Goal: Check status: Check status

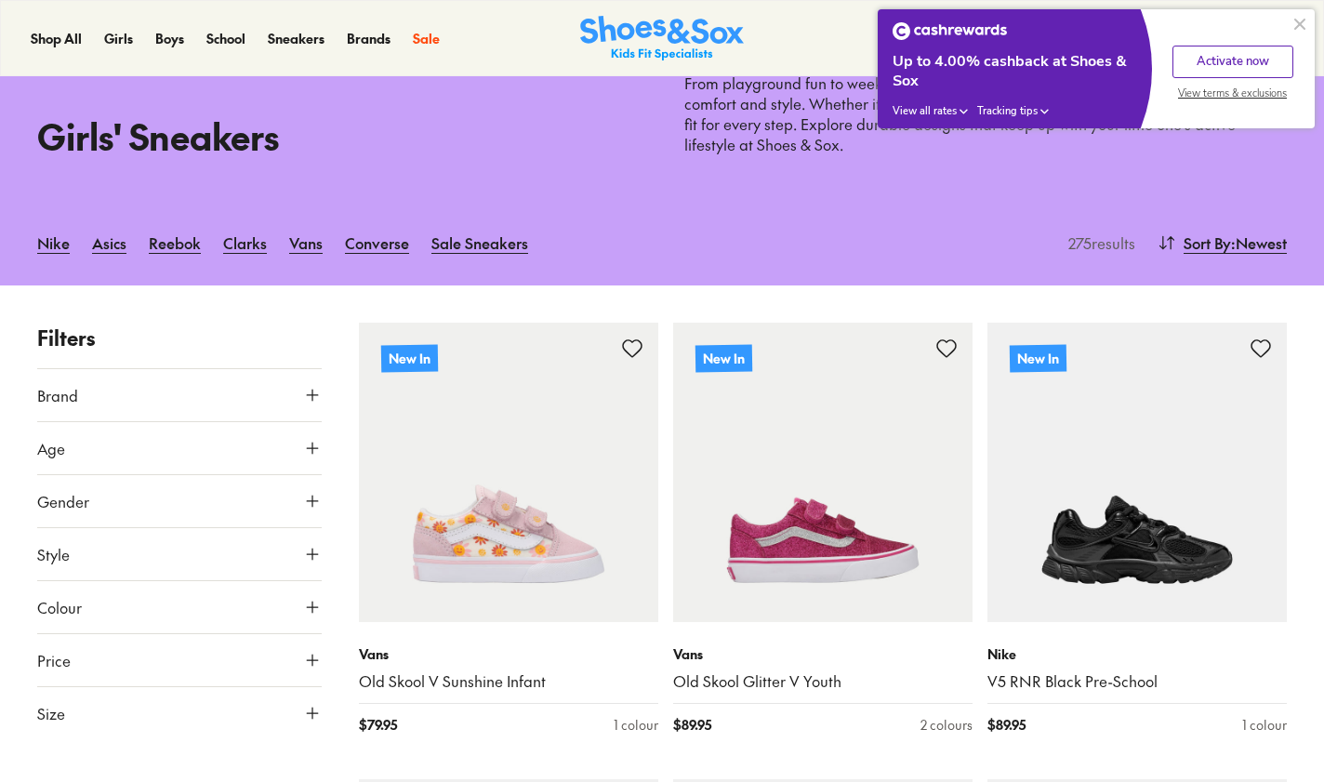
scroll to position [93, 0]
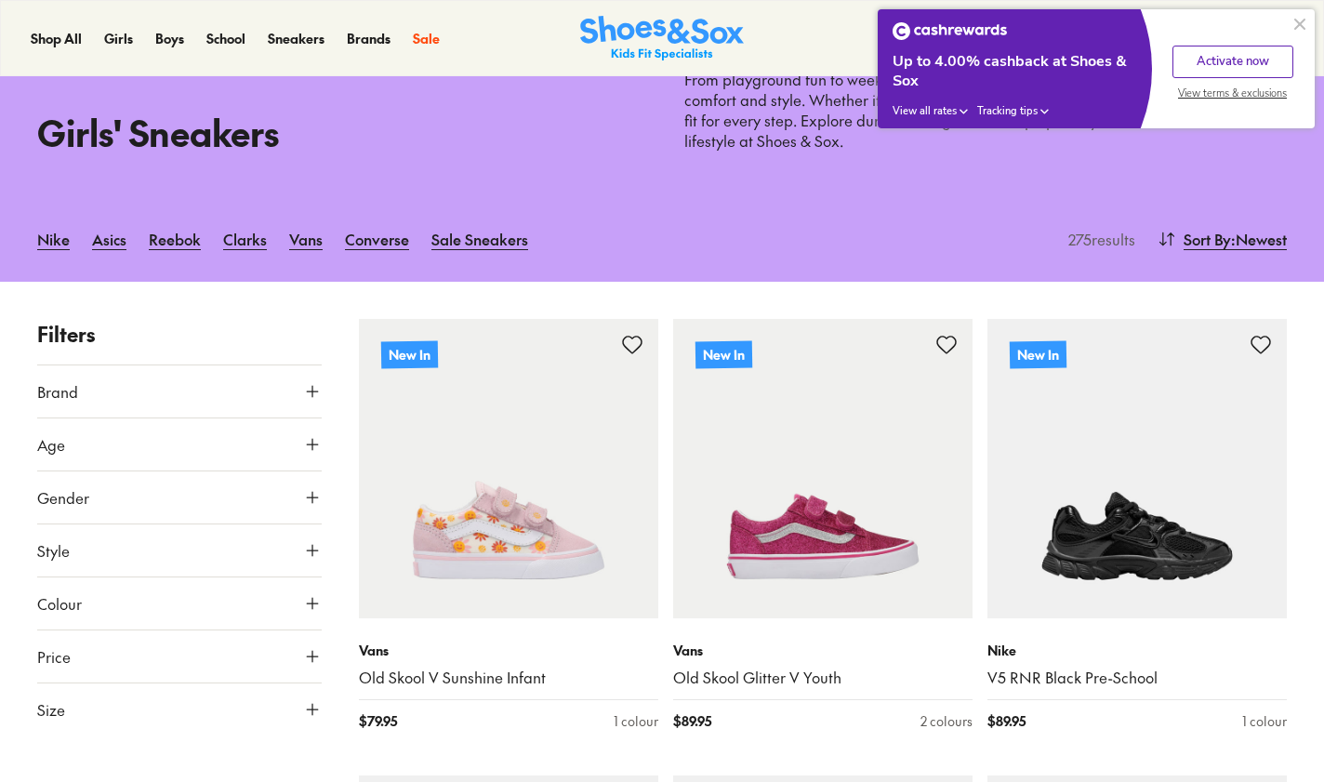
click at [235, 432] on button "Age" at bounding box center [179, 444] width 284 height 52
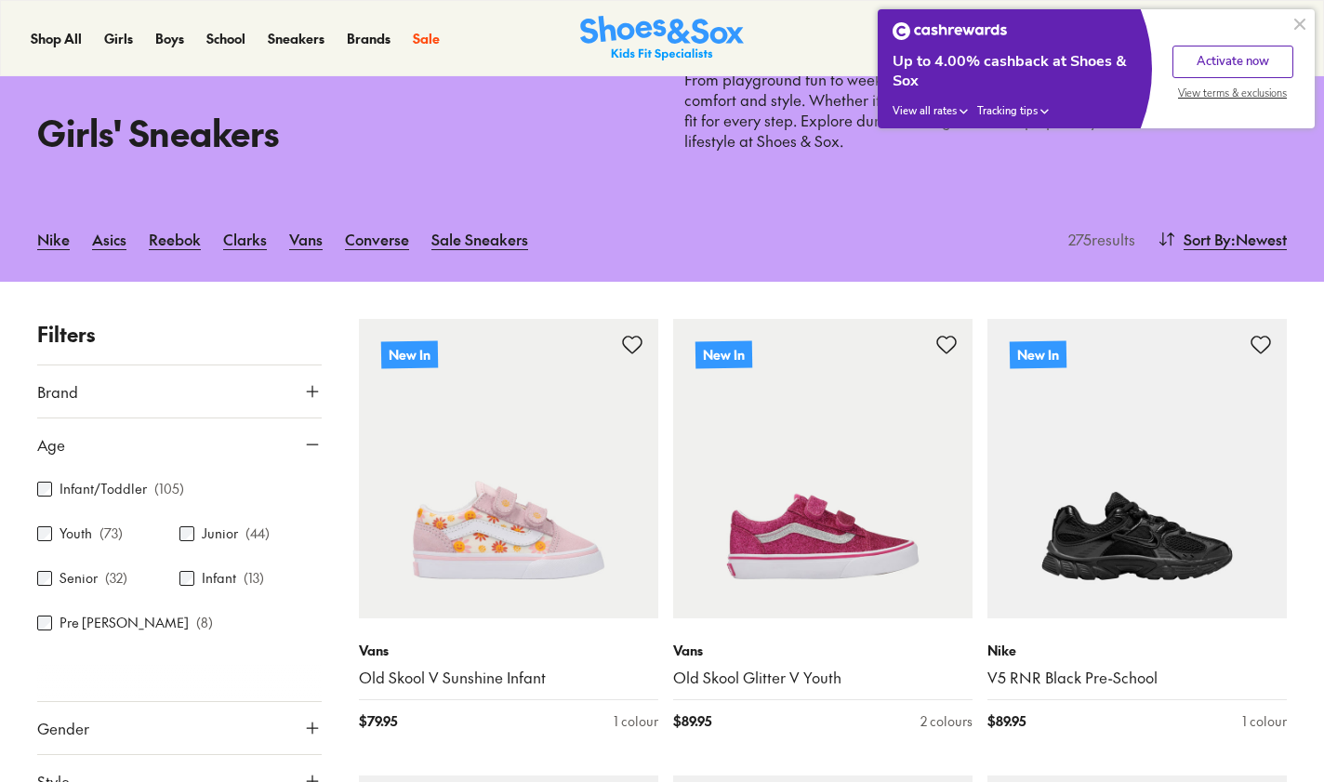
click at [90, 490] on label "Infant/Toddler" at bounding box center [102, 489] width 87 height 20
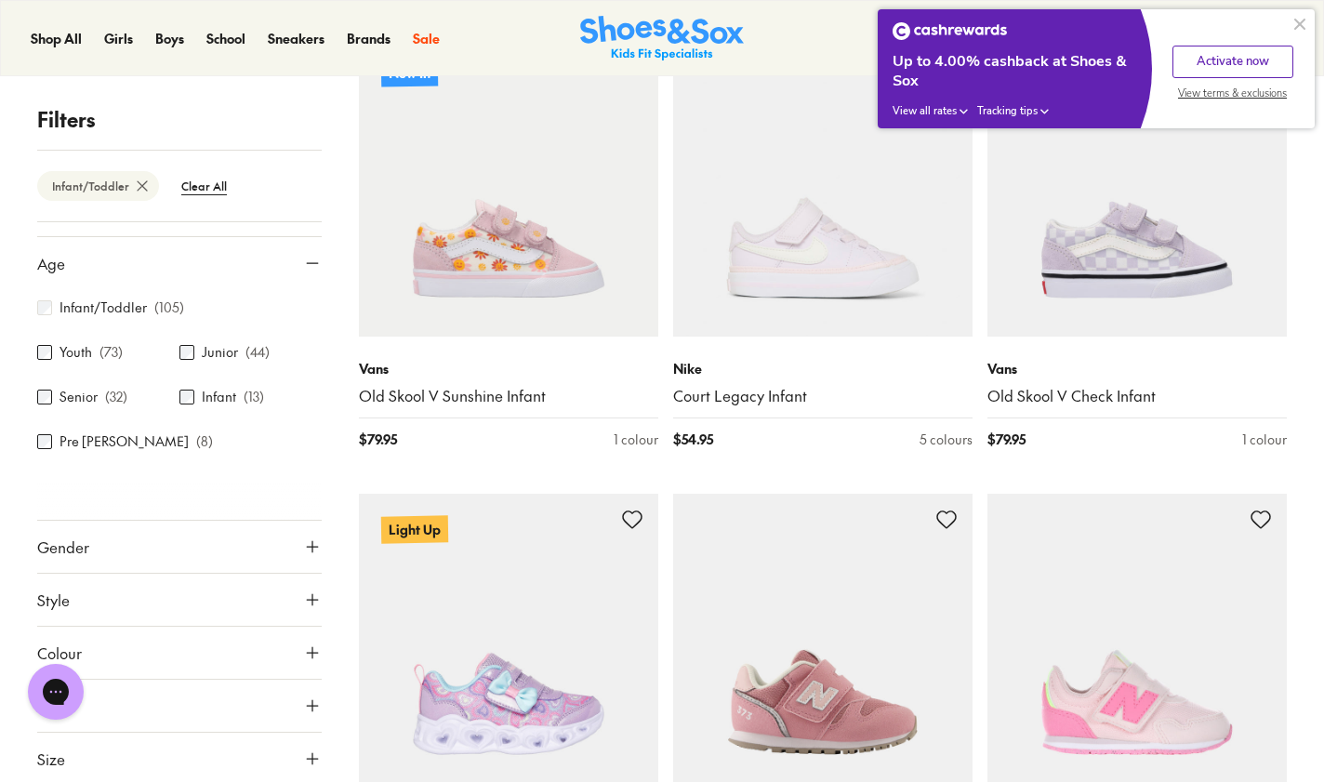
scroll to position [41, 0]
click at [281, 252] on button "Age" at bounding box center [179, 260] width 284 height 52
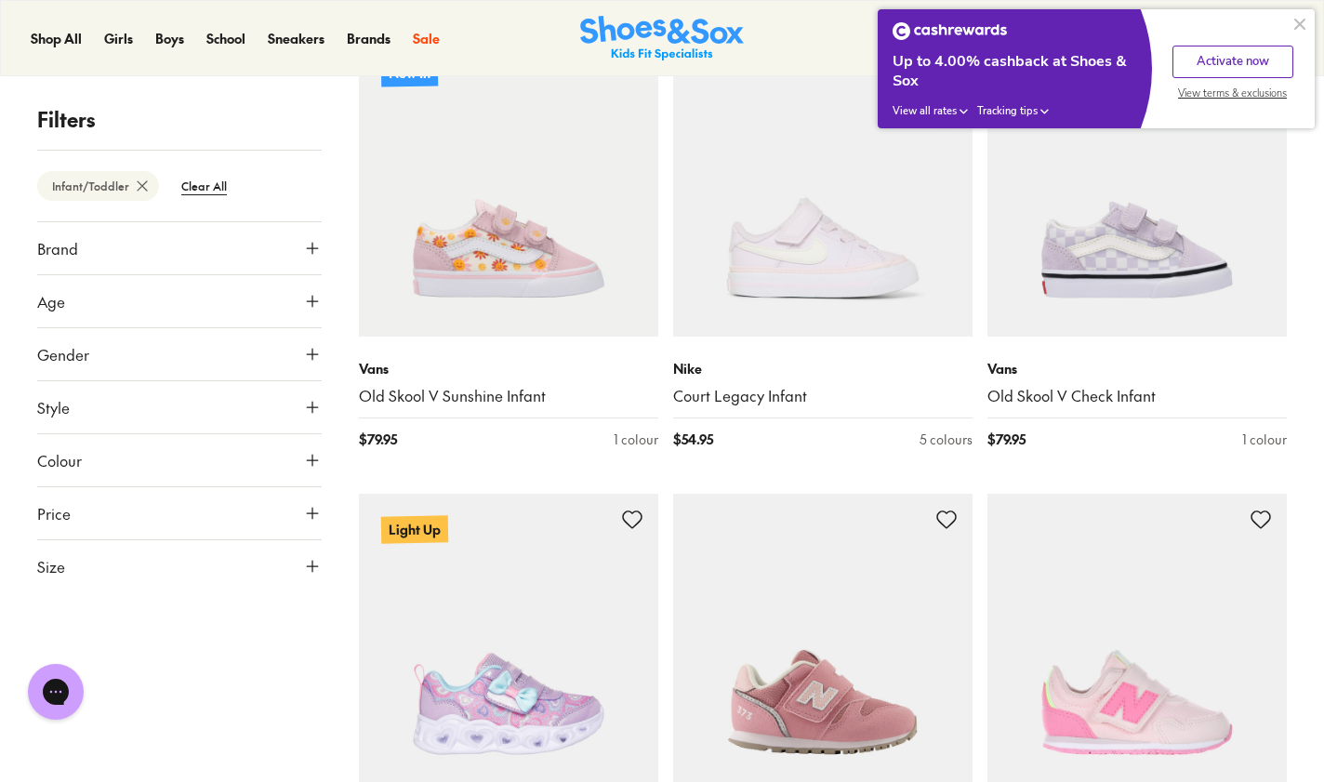
scroll to position [0, 0]
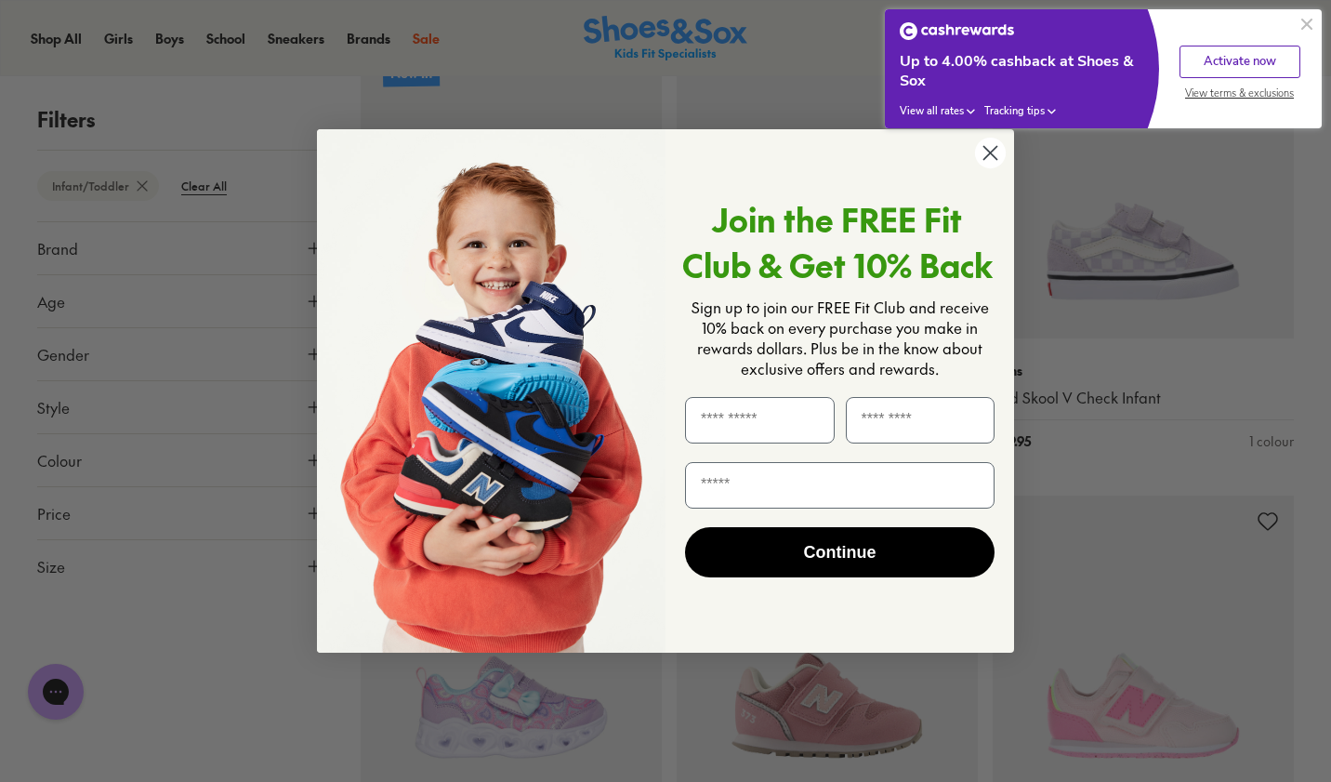
click at [115, 574] on div "Close dialog Join the FREE Fit Club & Get 10% Back Sign up to join our FREE Fit…" at bounding box center [665, 391] width 1331 height 782
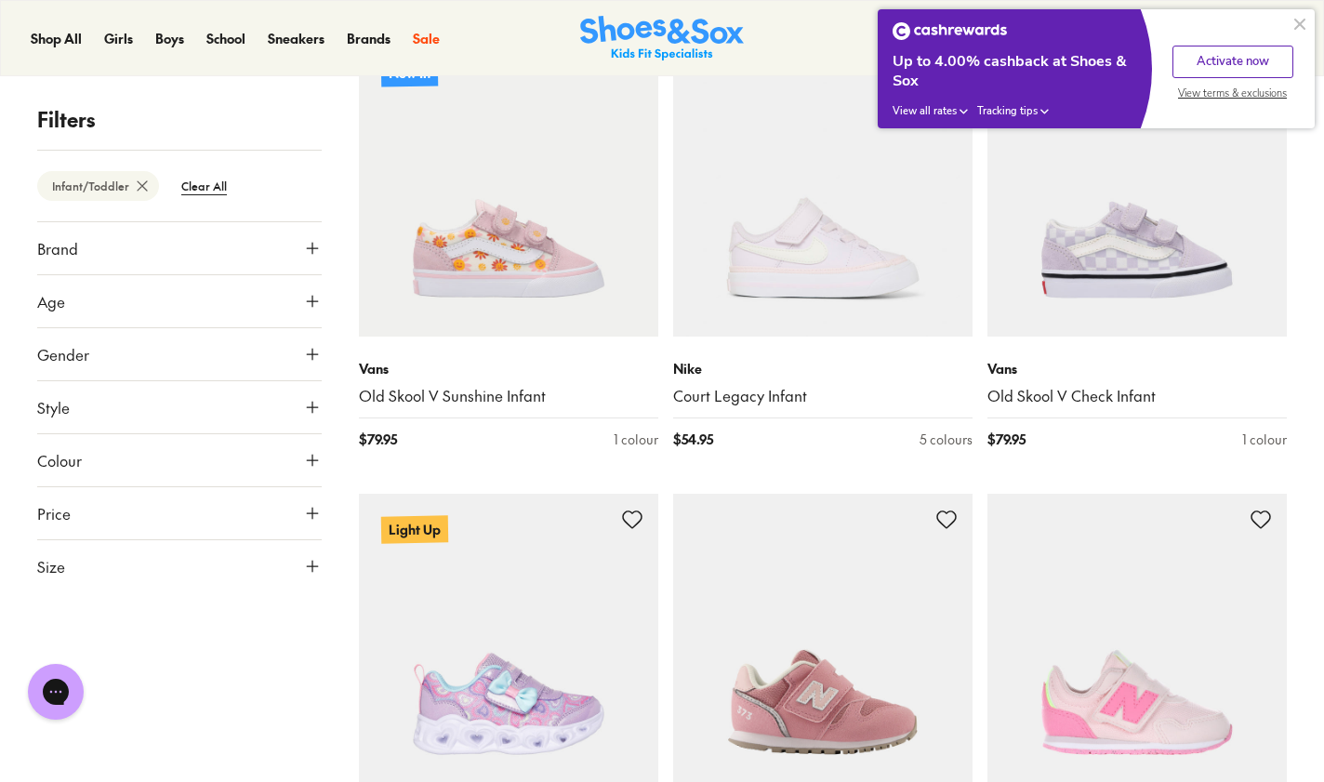
click at [230, 563] on button "Size" at bounding box center [179, 566] width 284 height 52
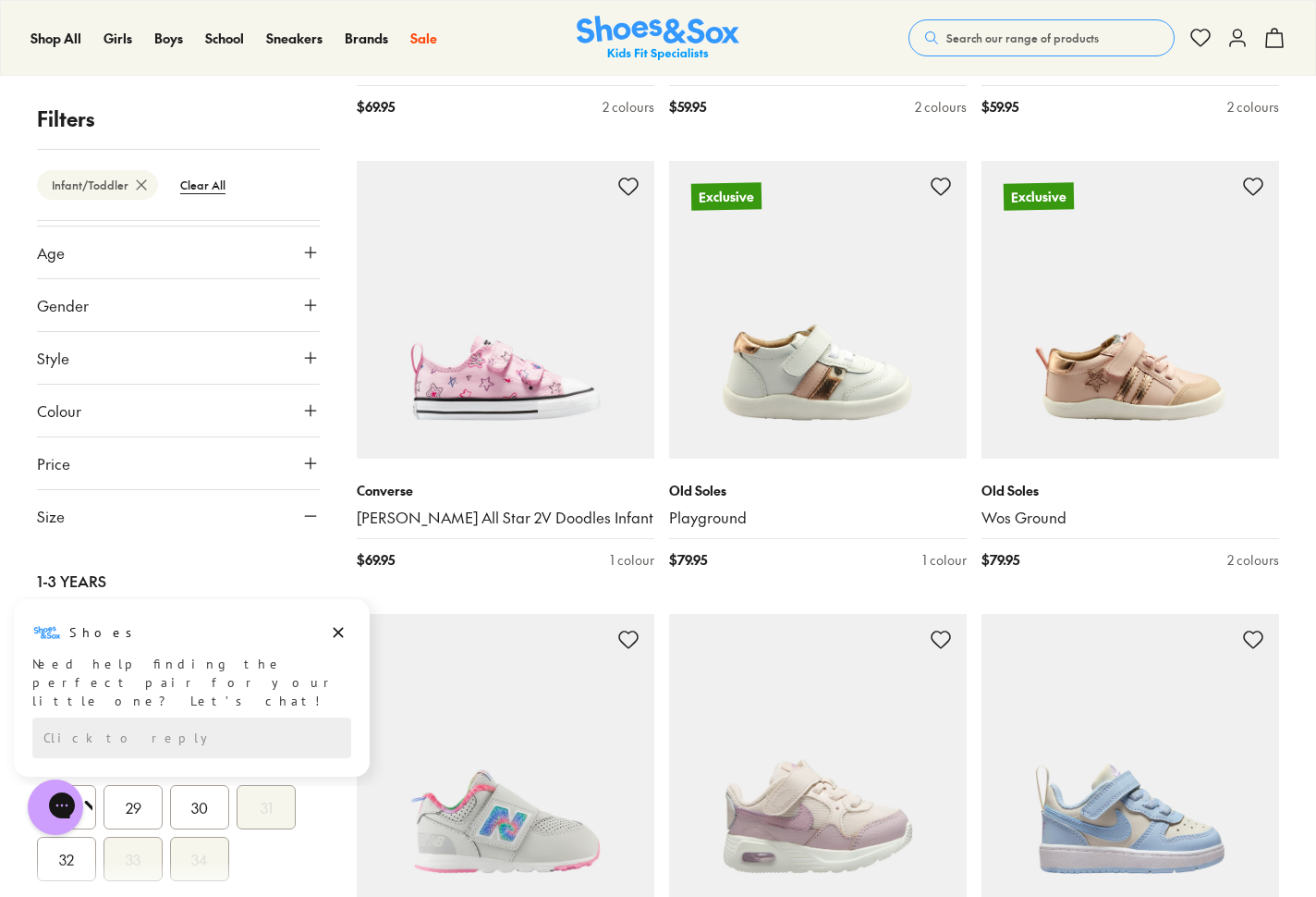
scroll to position [1204, 0]
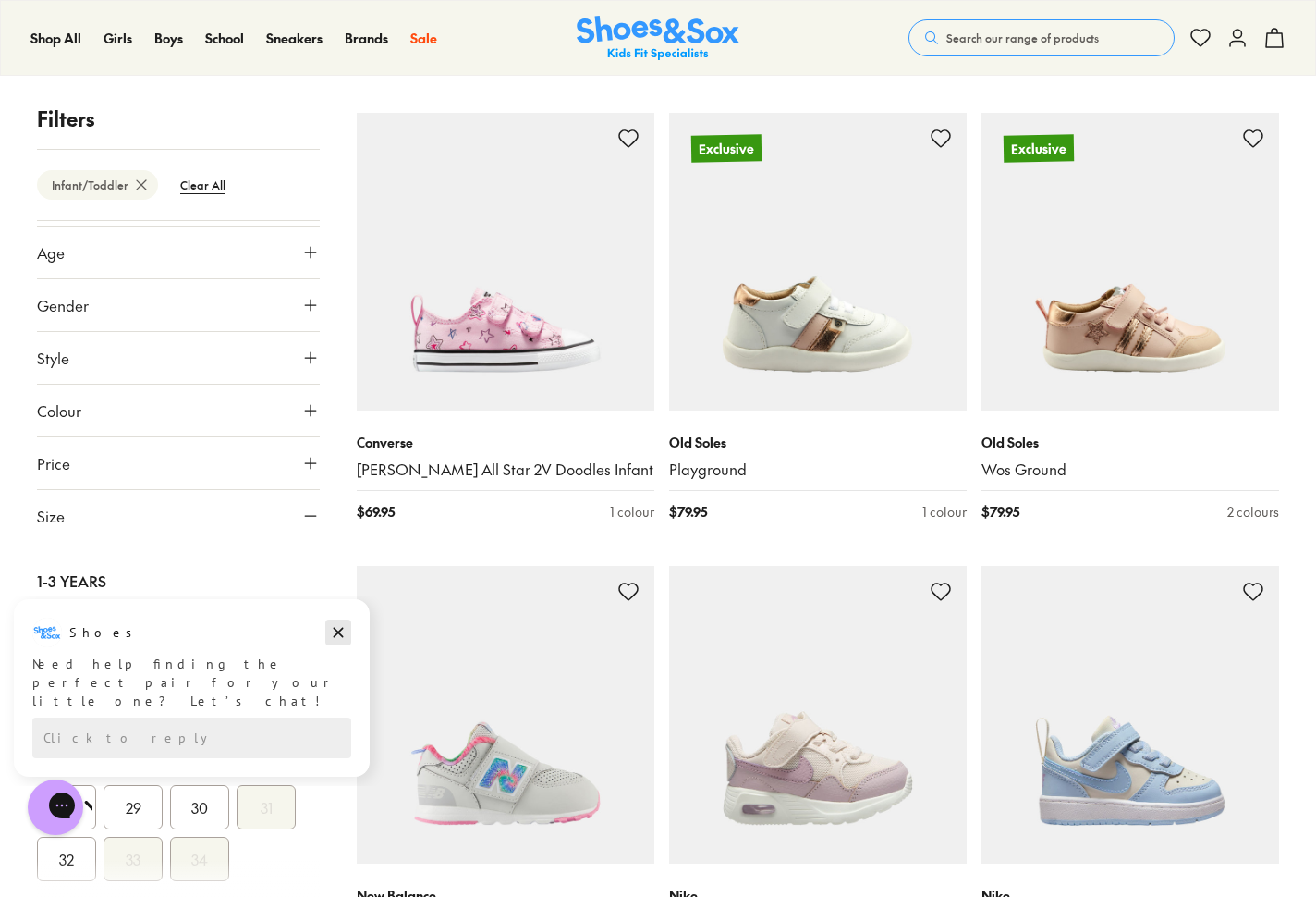
drag, startPoint x: 333, startPoint y: 628, endPoint x: 226, endPoint y: 1160, distance: 542.7
click at [333, 628] on icon "Dismiss campaign" at bounding box center [338, 632] width 19 height 22
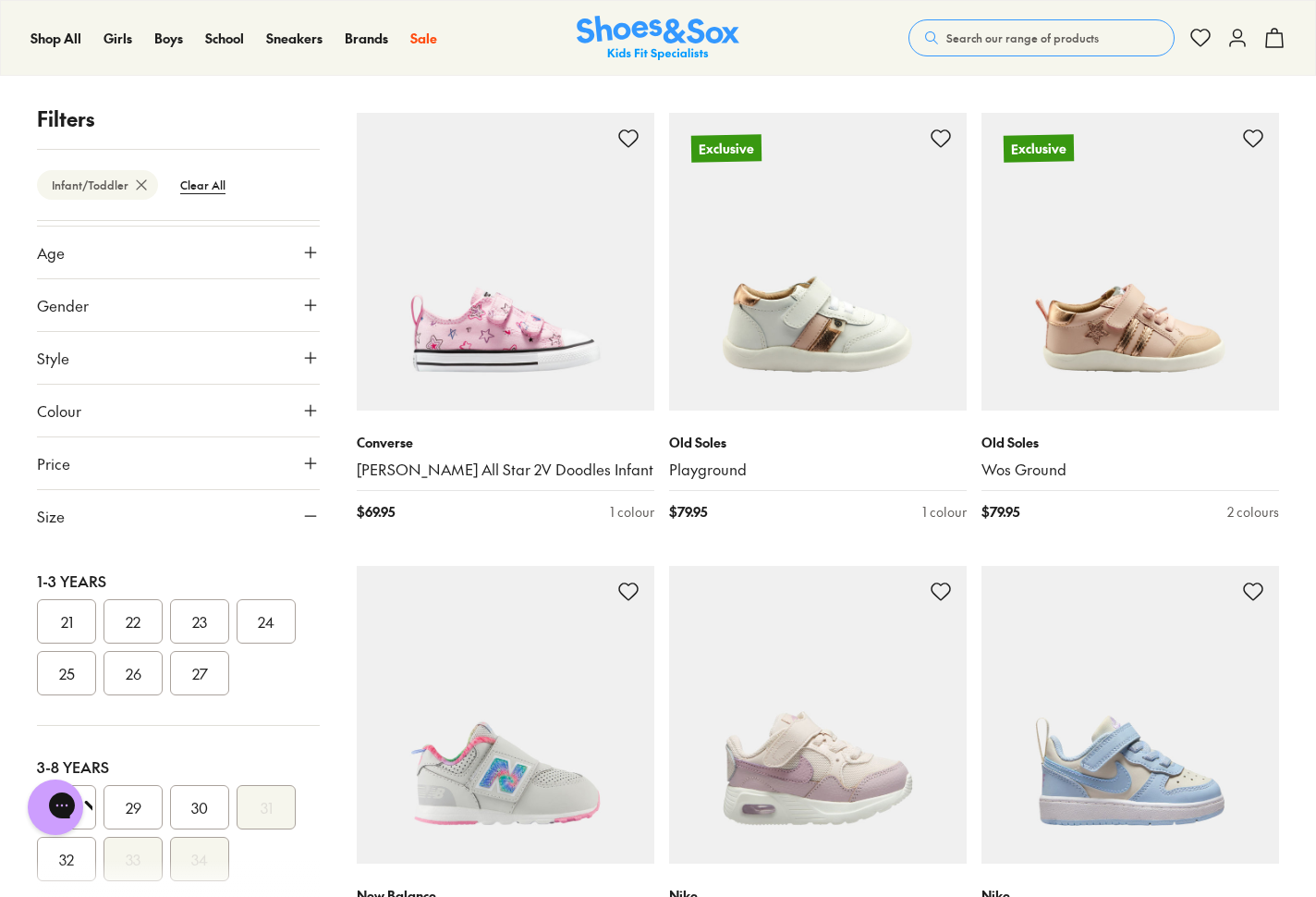
click at [126, 680] on button "26" at bounding box center [132, 672] width 59 height 45
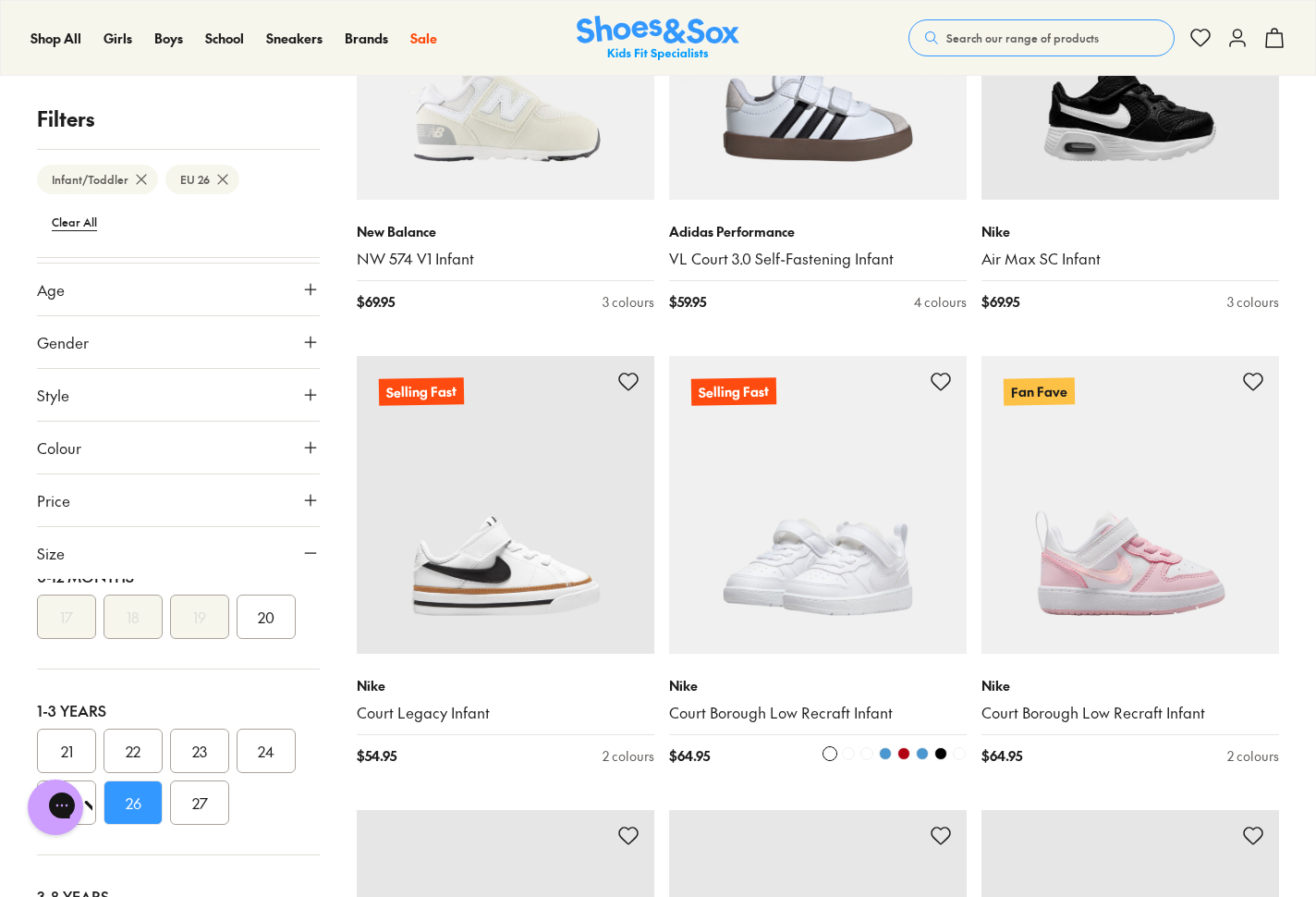
scroll to position [3274, 0]
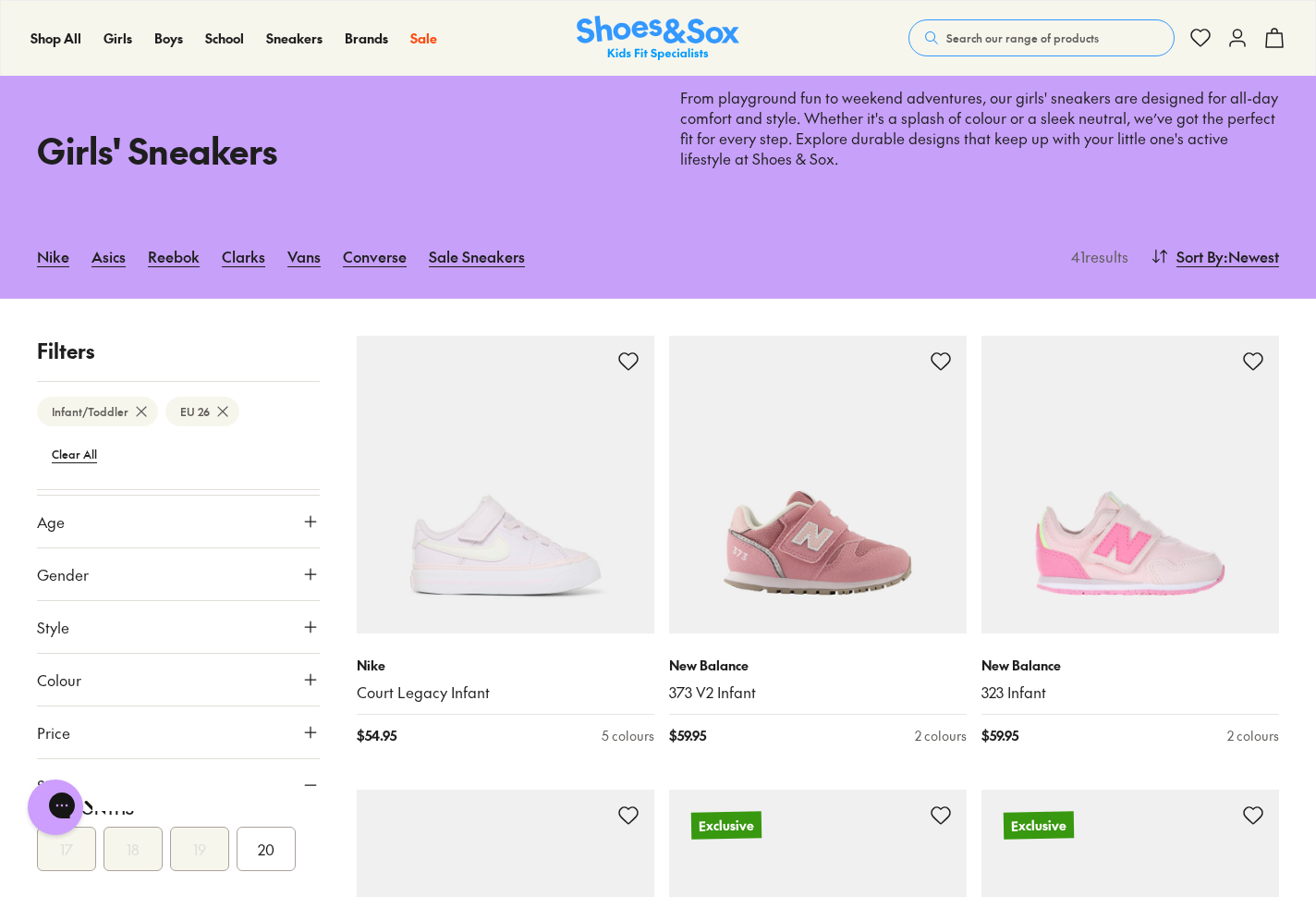
scroll to position [188, 0]
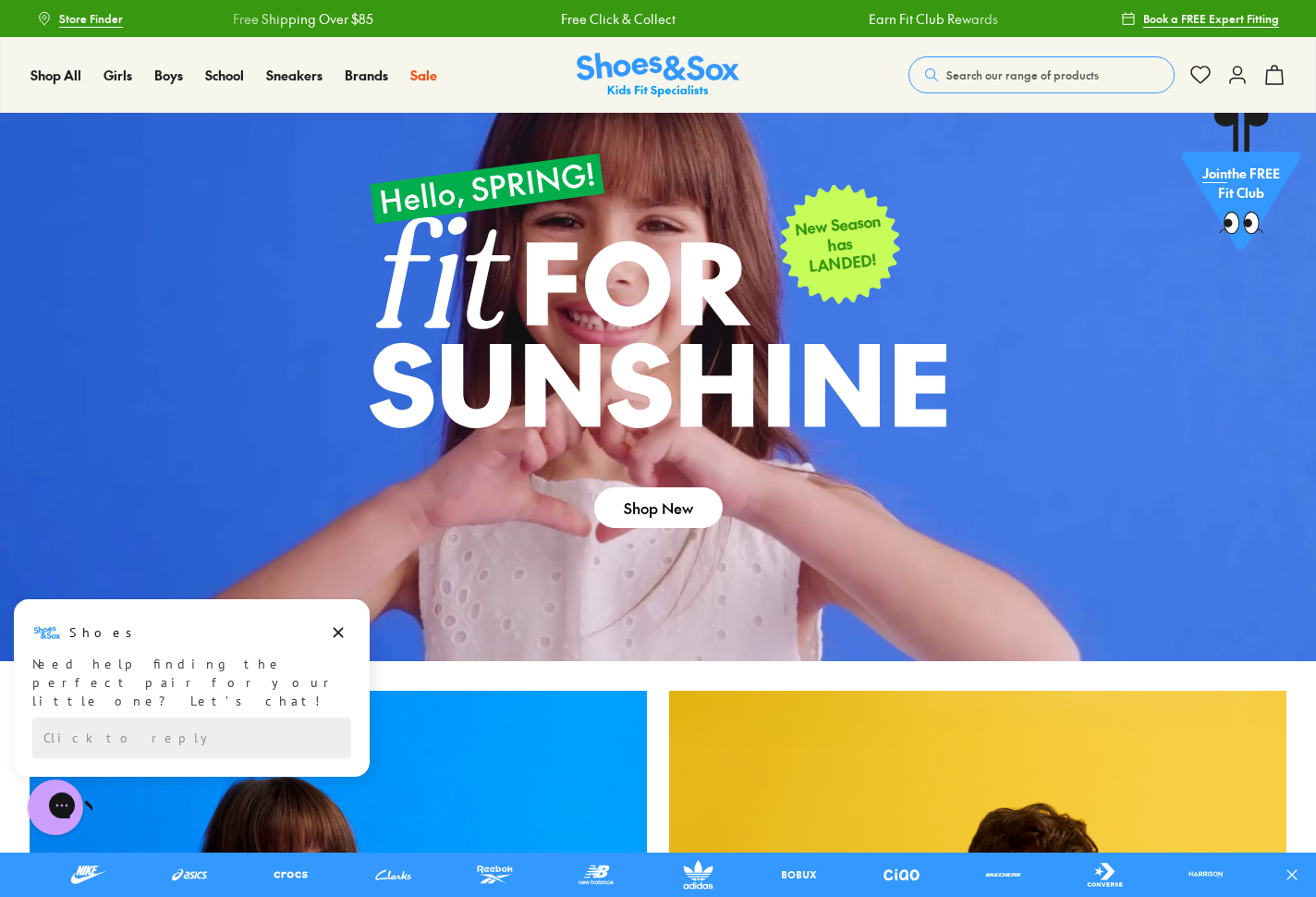
click at [1240, 84] on icon at bounding box center [1236, 75] width 22 height 22
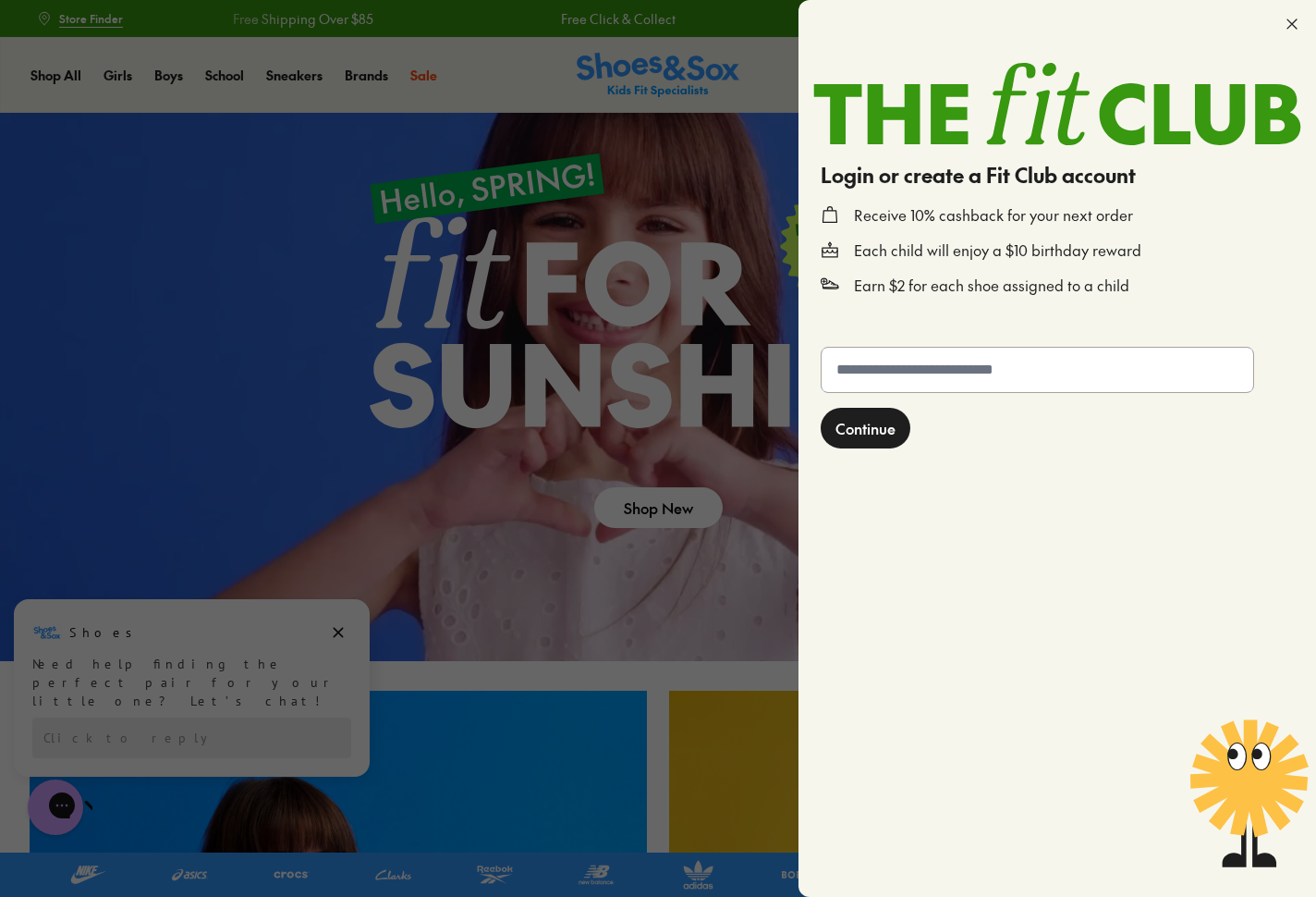
click at [966, 379] on input "text" at bounding box center [1037, 369] width 431 height 45
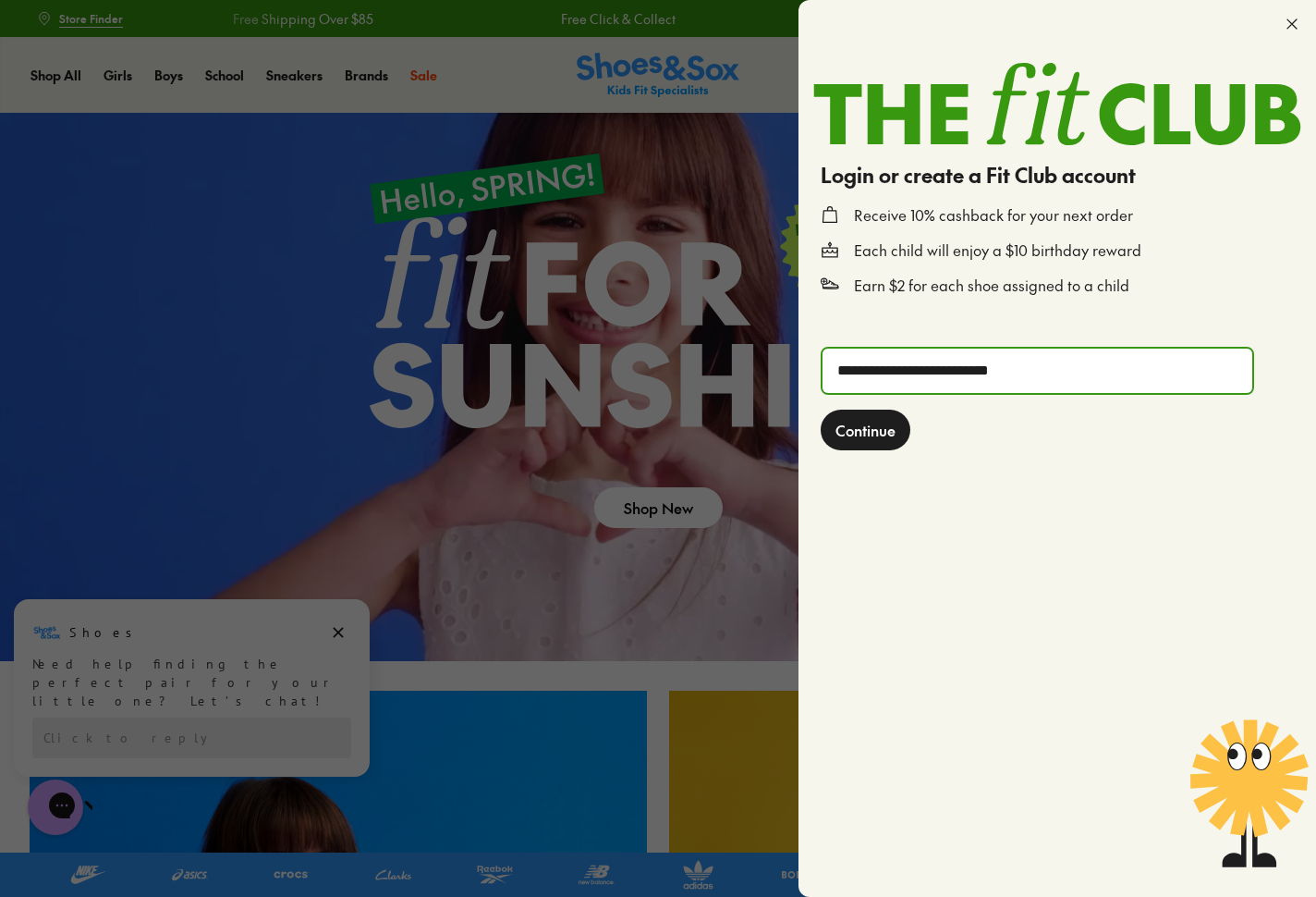
type input "**********"
drag, startPoint x: 872, startPoint y: 419, endPoint x: 557, endPoint y: 318, distance: 330.8
click at [868, 419] on span "Continue" at bounding box center [865, 430] width 60 height 22
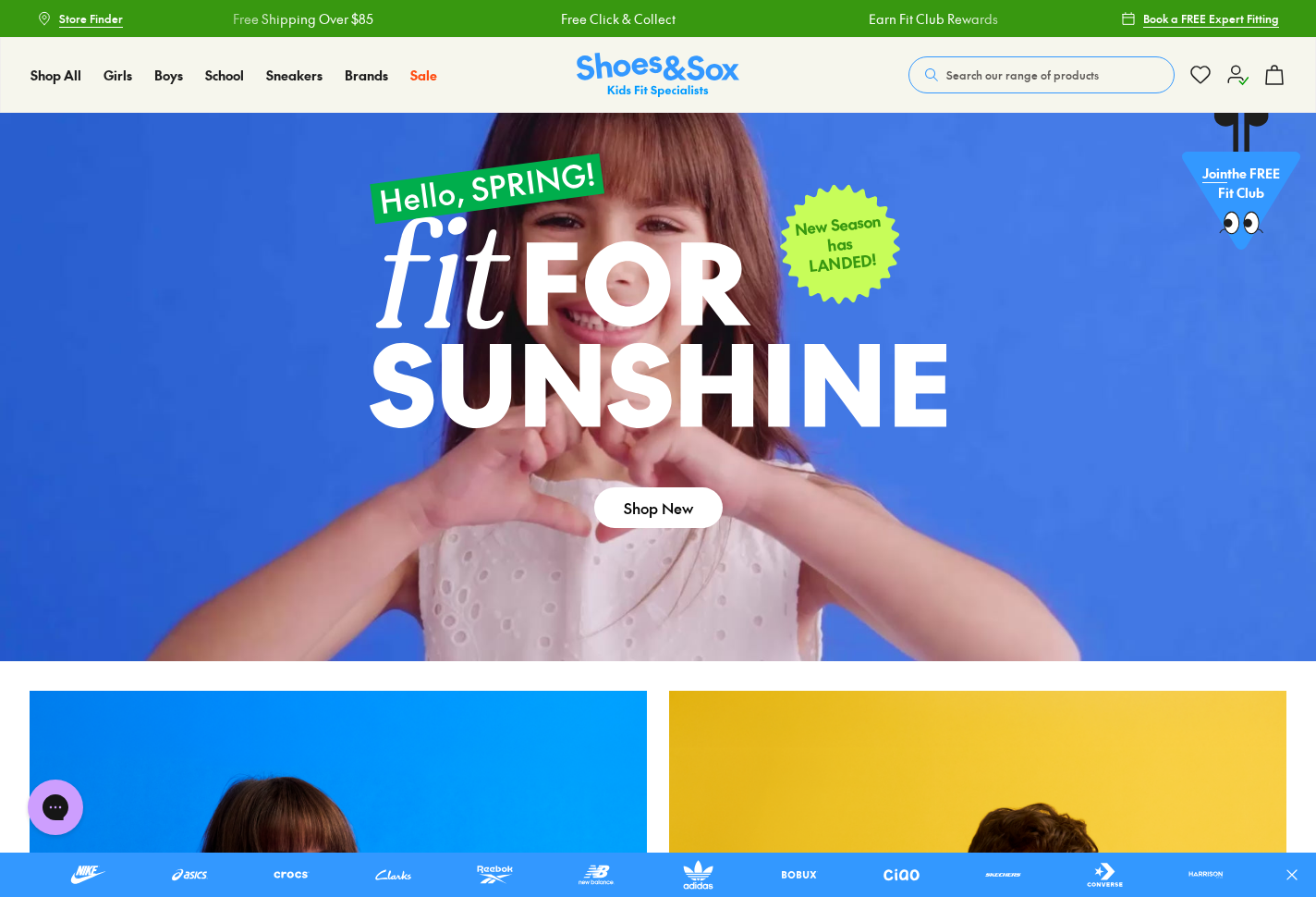
click at [1229, 74] on icon at bounding box center [1236, 75] width 22 height 22
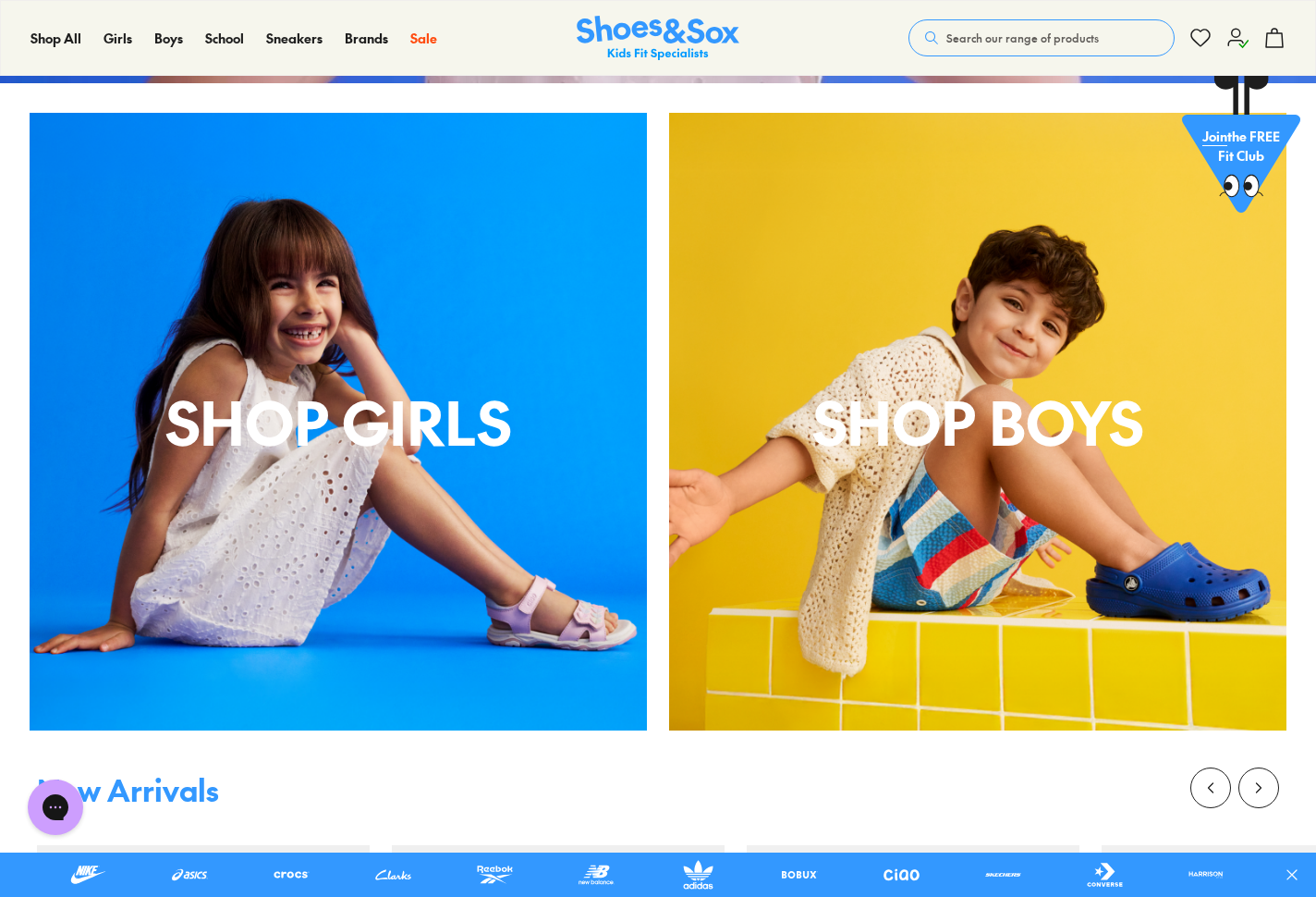
scroll to position [647, 0]
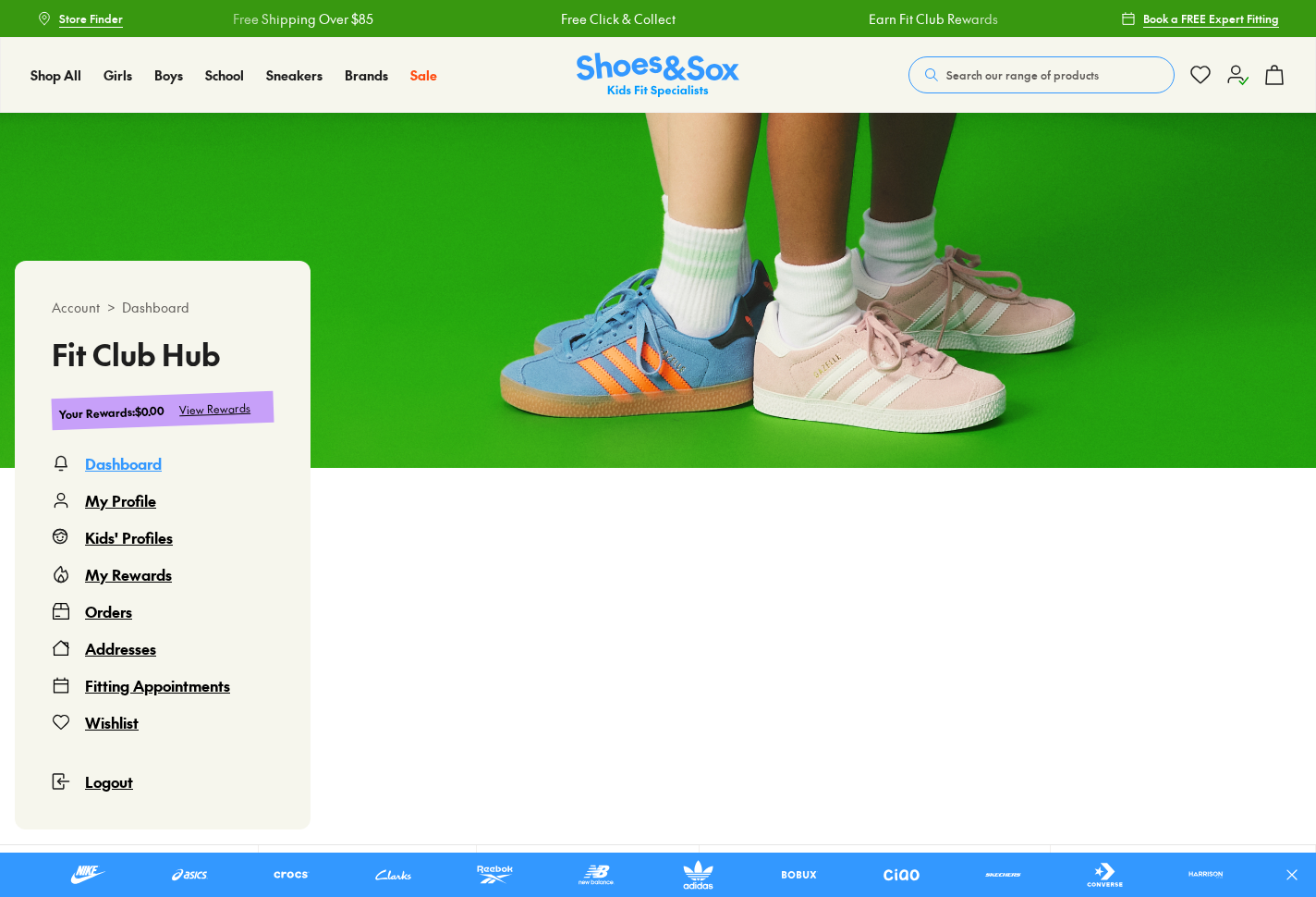
click at [123, 607] on div "Orders" at bounding box center [108, 611] width 47 height 22
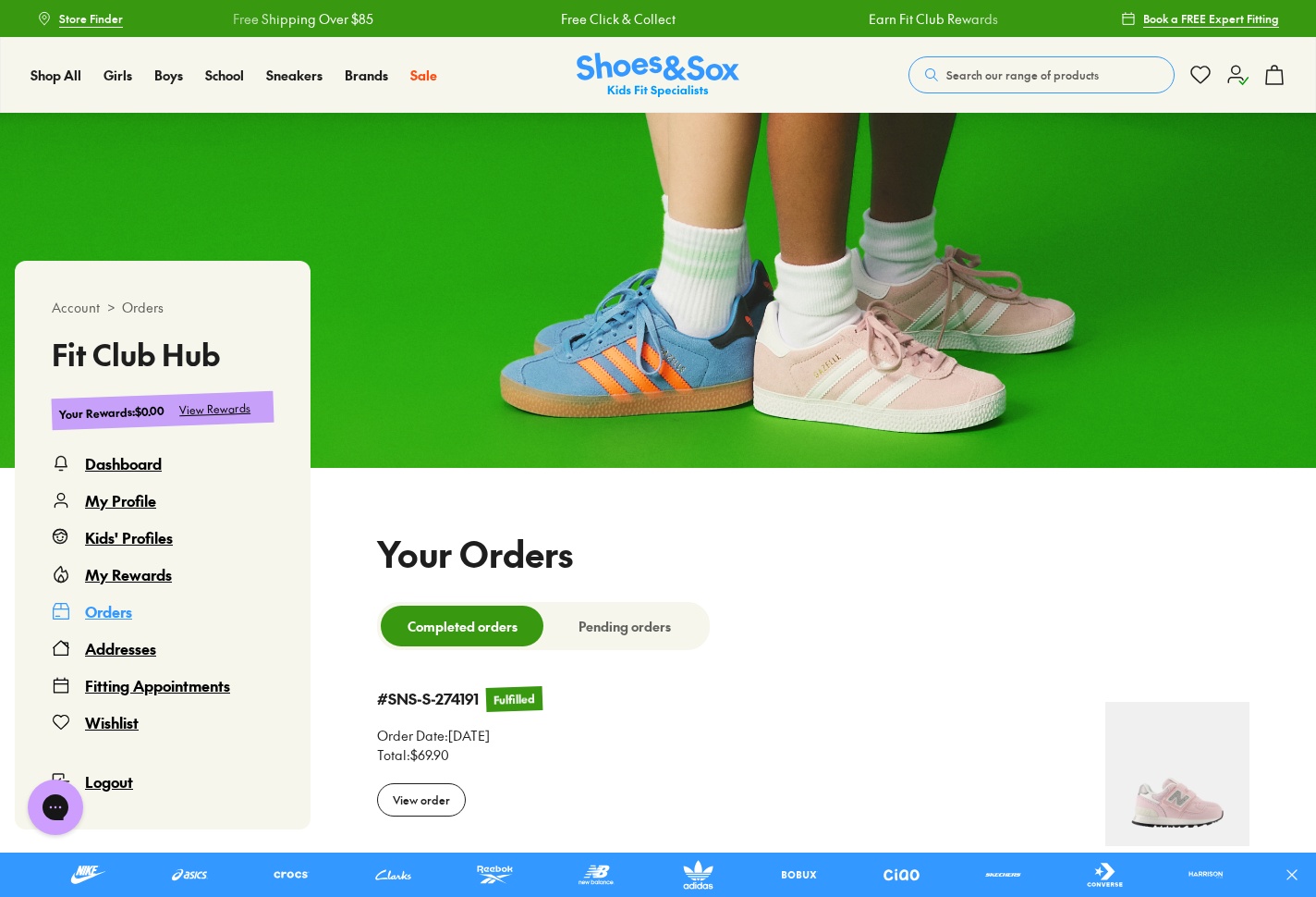
select select
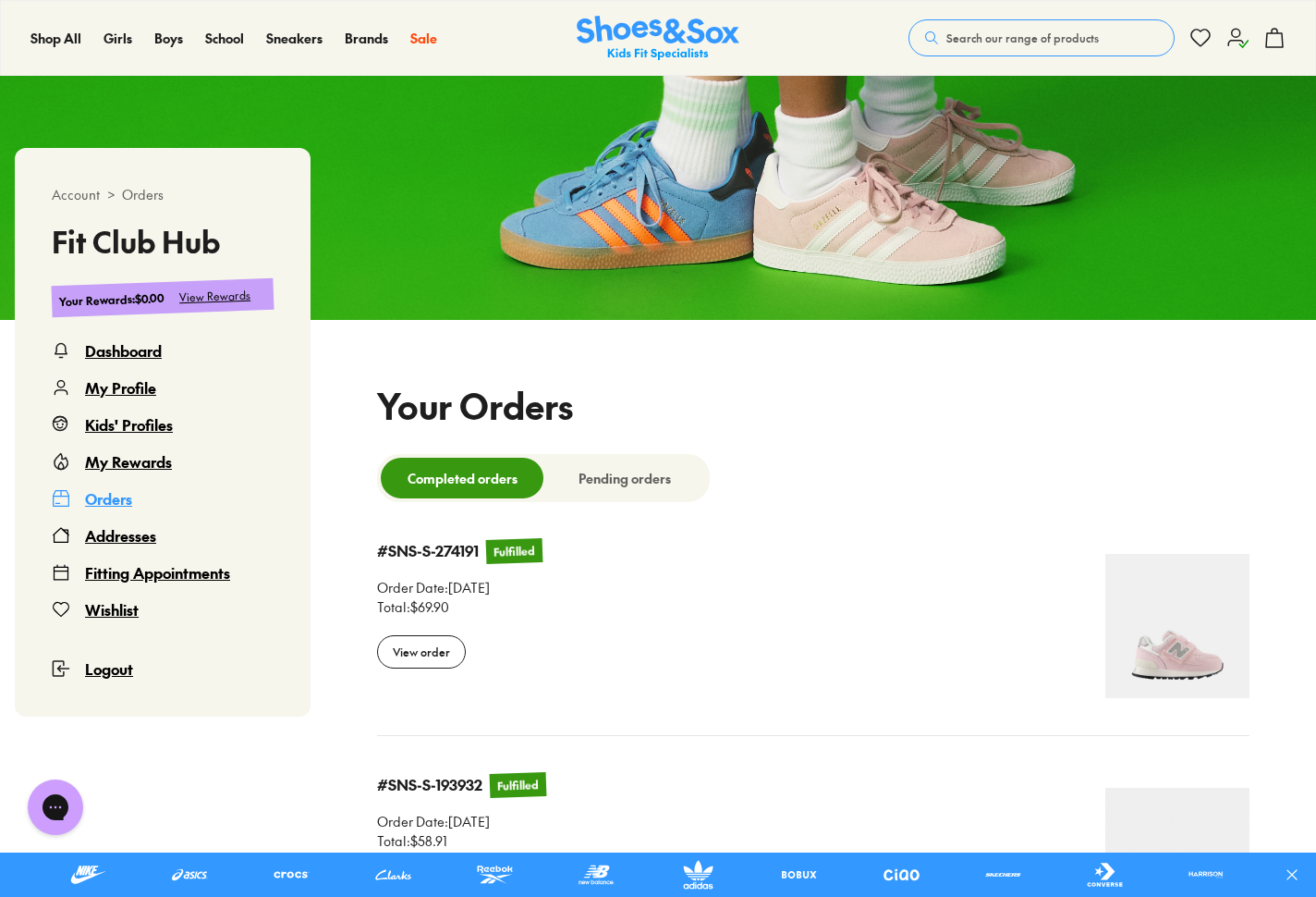
scroll to position [185, 0]
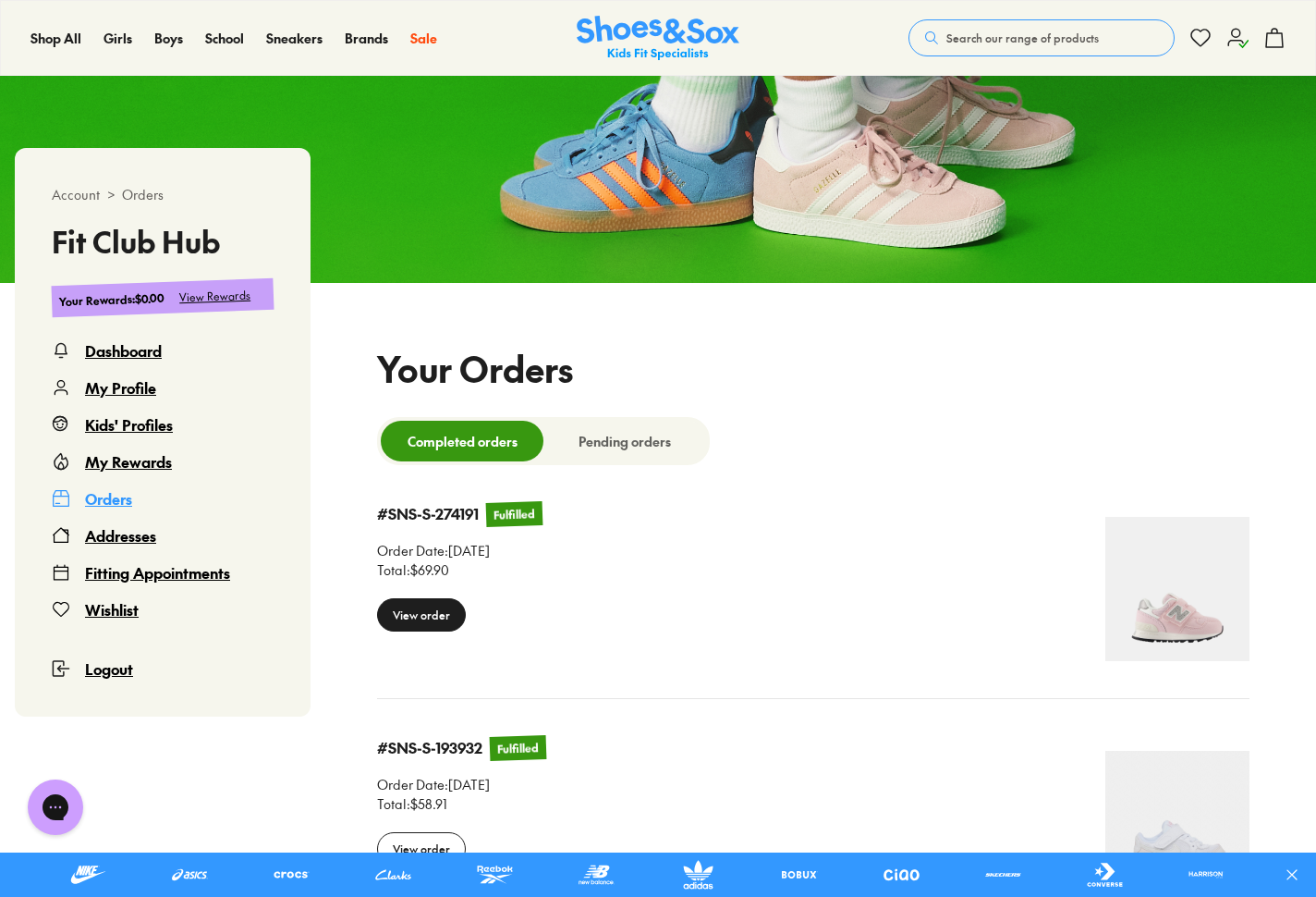
click at [422, 618] on div "View order" at bounding box center [420, 614] width 88 height 33
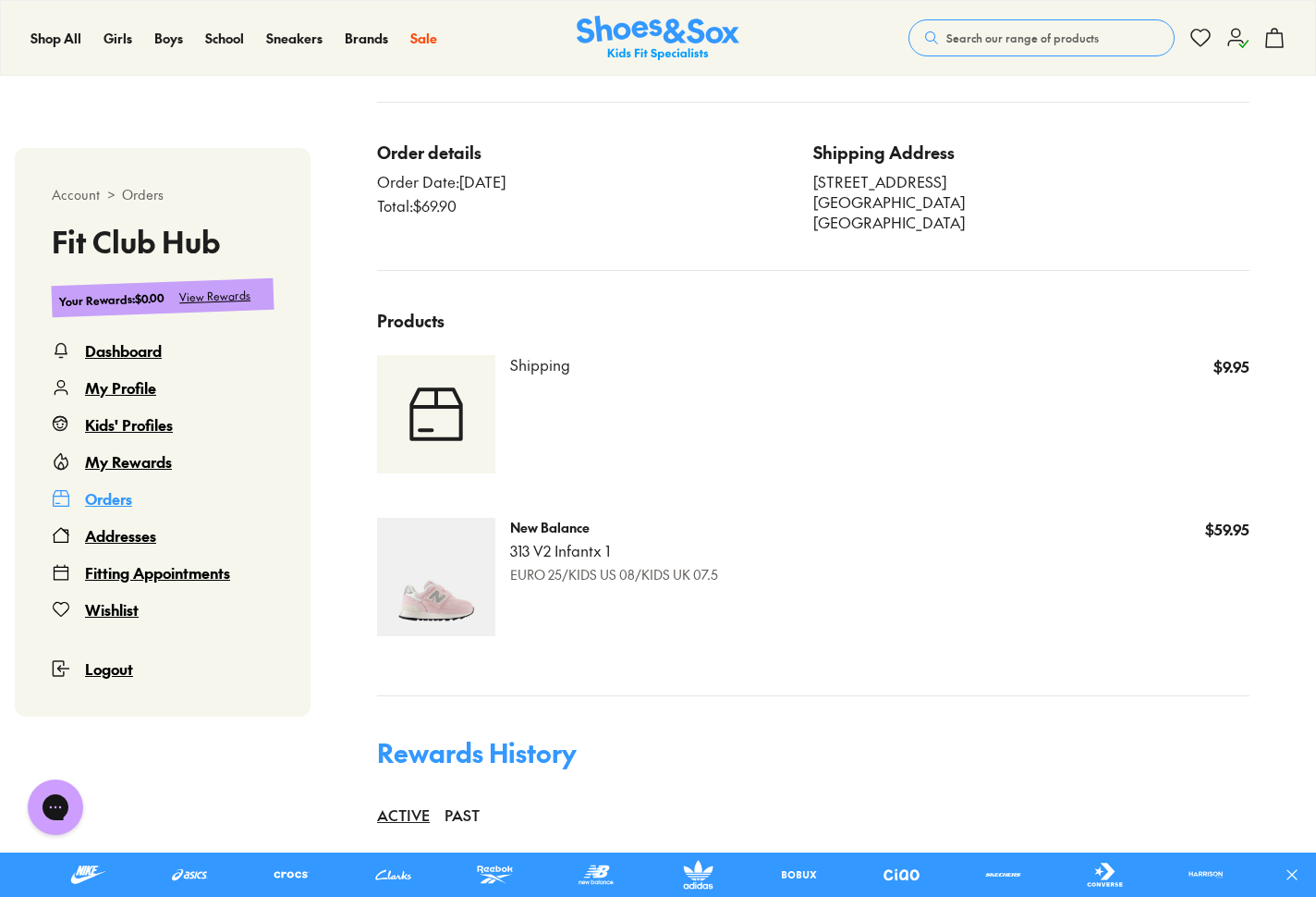
scroll to position [667, 0]
